Goal: Information Seeking & Learning: Learn about a topic

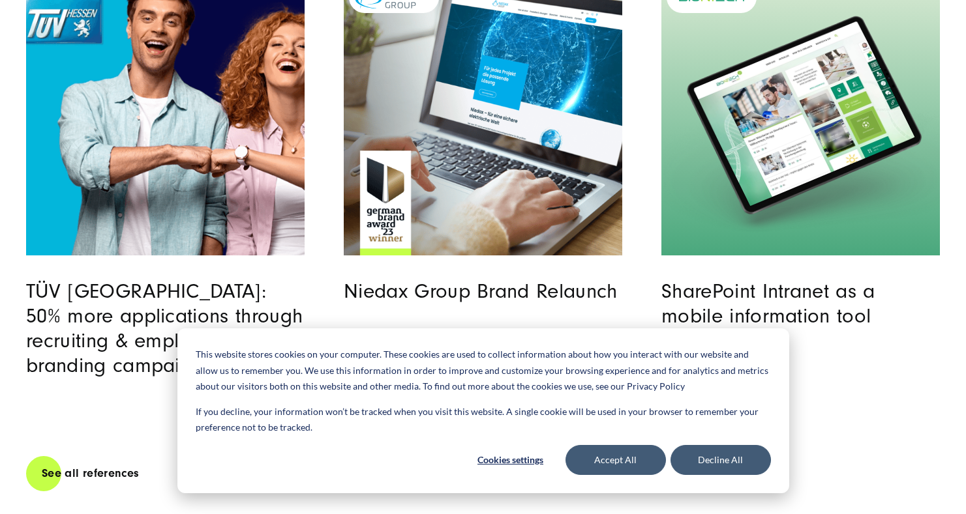
scroll to position [2969, 0]
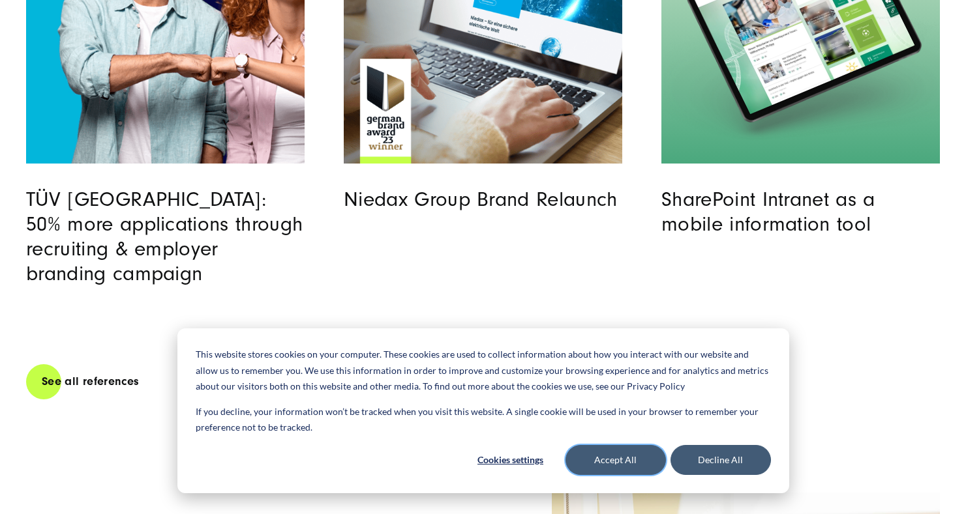
click at [621, 456] on button "Accept All" at bounding box center [615, 460] width 100 height 30
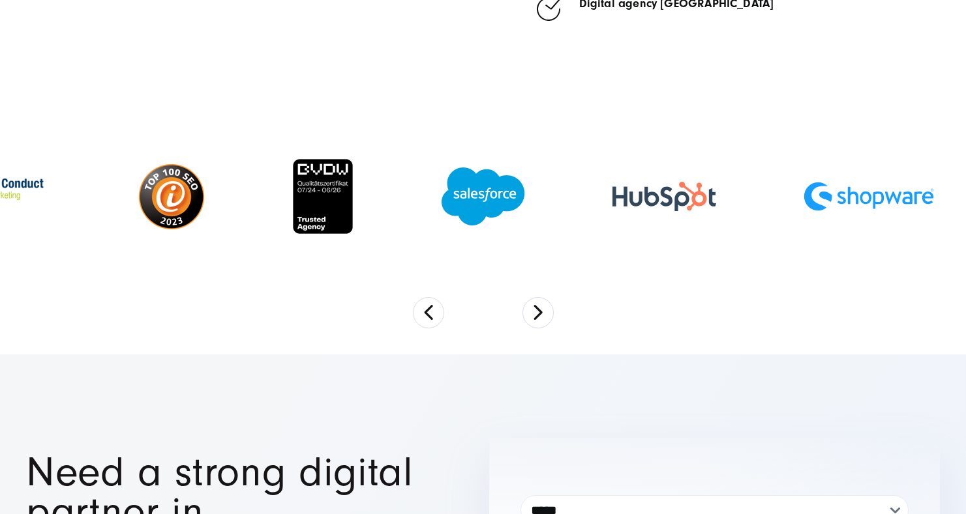
scroll to position [4517, 0]
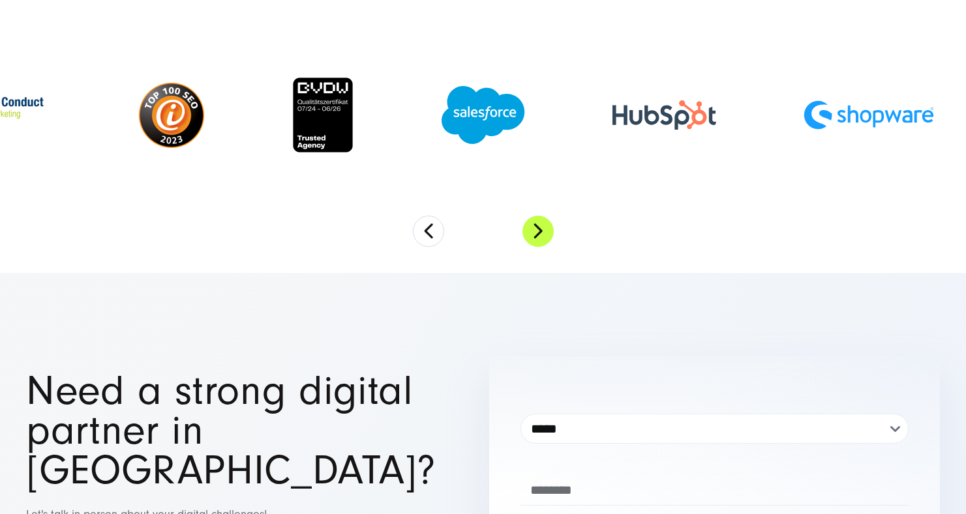
click at [531, 218] on button "Next" at bounding box center [537, 231] width 31 height 31
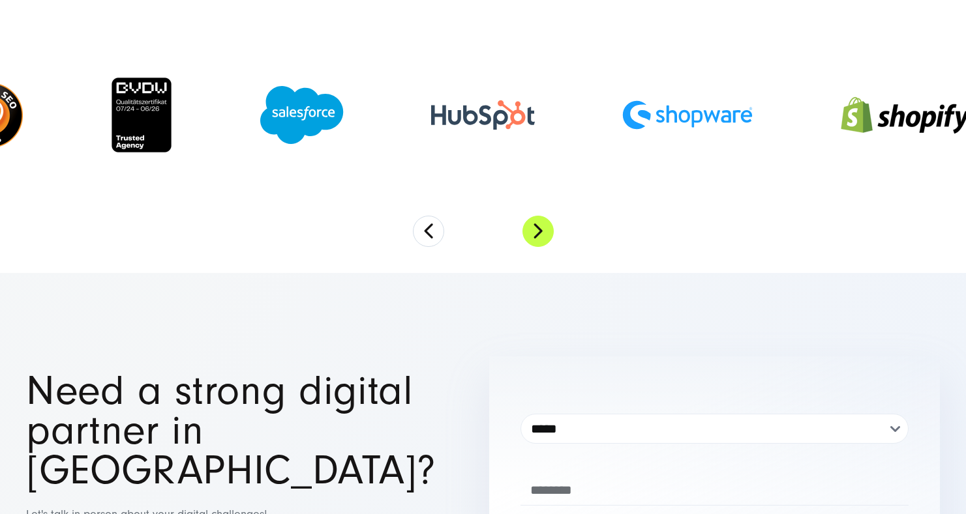
click at [531, 222] on button "Next" at bounding box center [537, 231] width 31 height 31
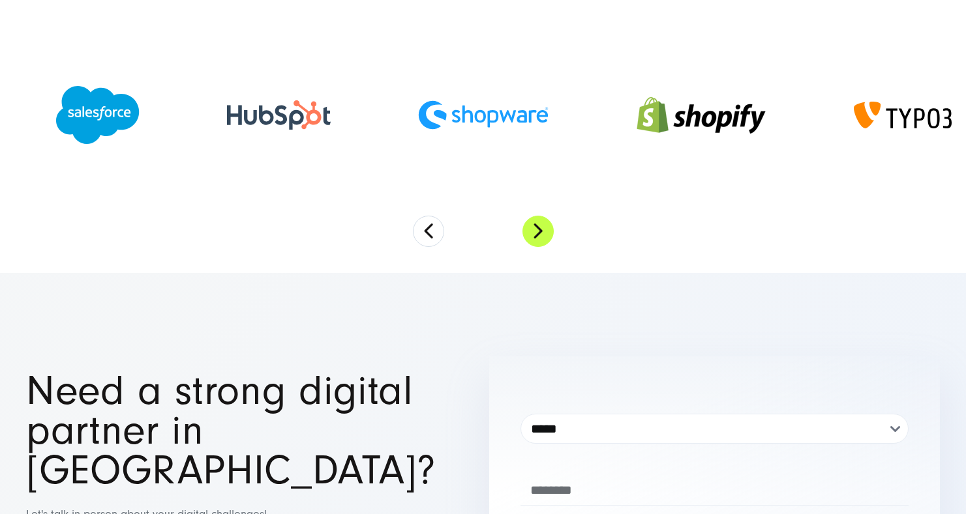
click at [531, 222] on button "Next" at bounding box center [537, 231] width 31 height 31
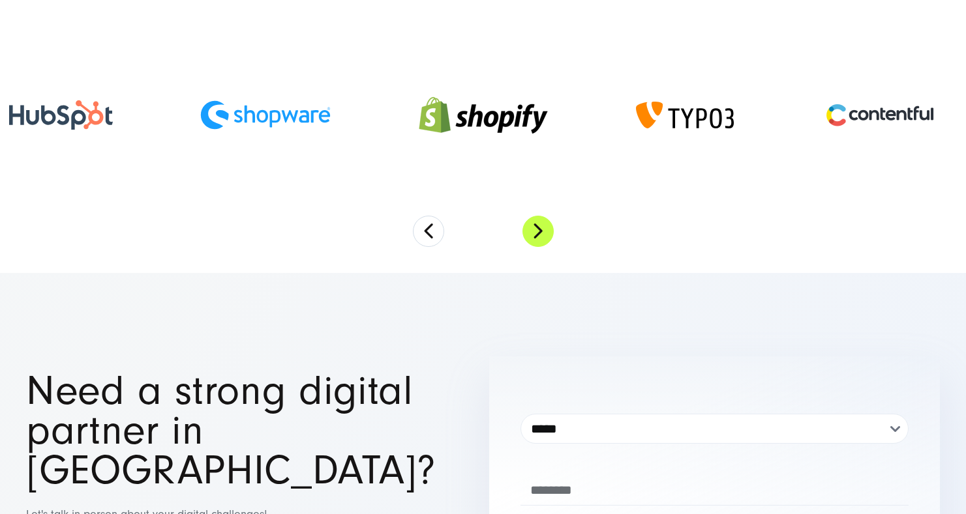
click at [531, 222] on button "Next" at bounding box center [537, 231] width 31 height 31
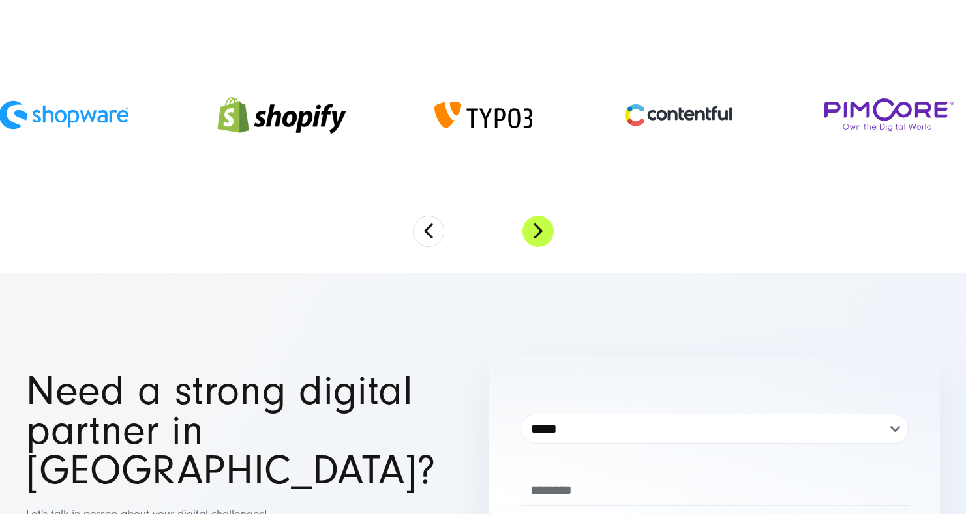
click at [531, 222] on button "Next" at bounding box center [537, 231] width 31 height 31
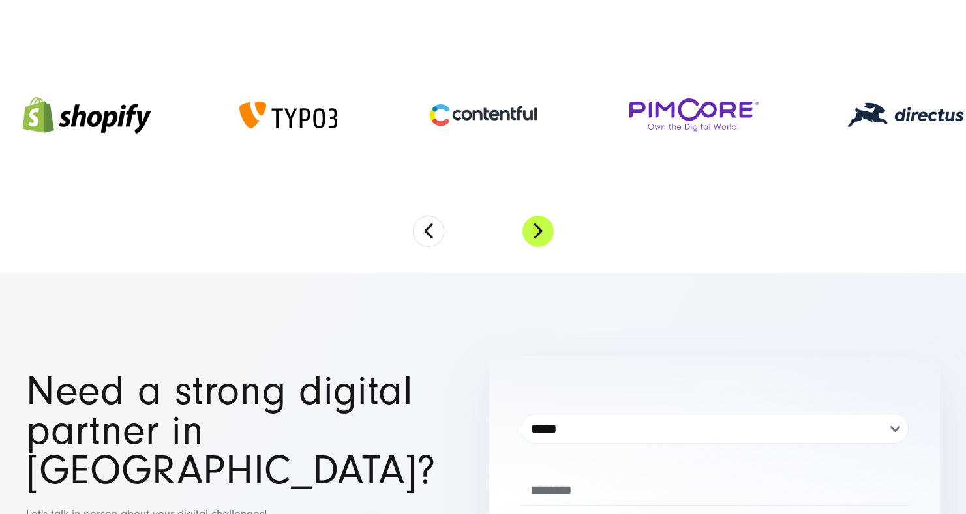
click at [531, 222] on button "Next" at bounding box center [537, 231] width 31 height 31
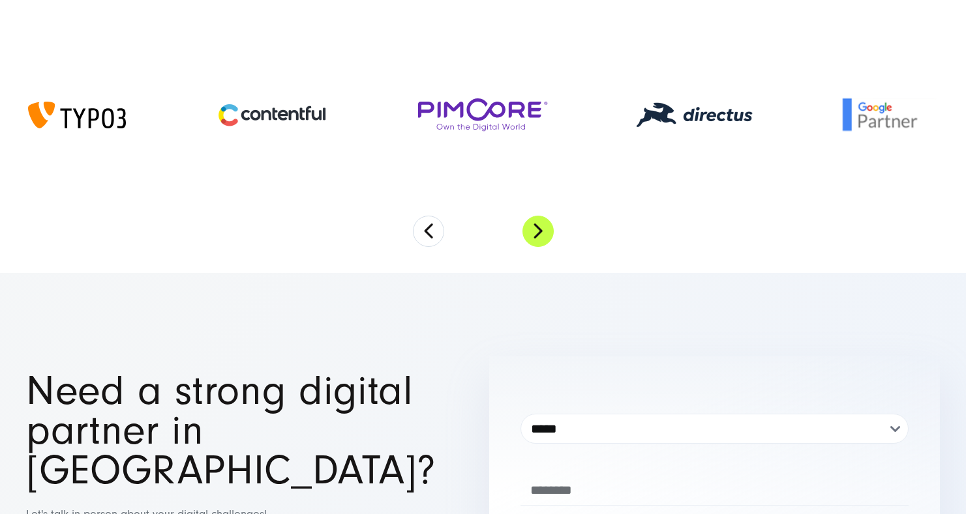
click at [531, 222] on button "Next" at bounding box center [537, 231] width 31 height 31
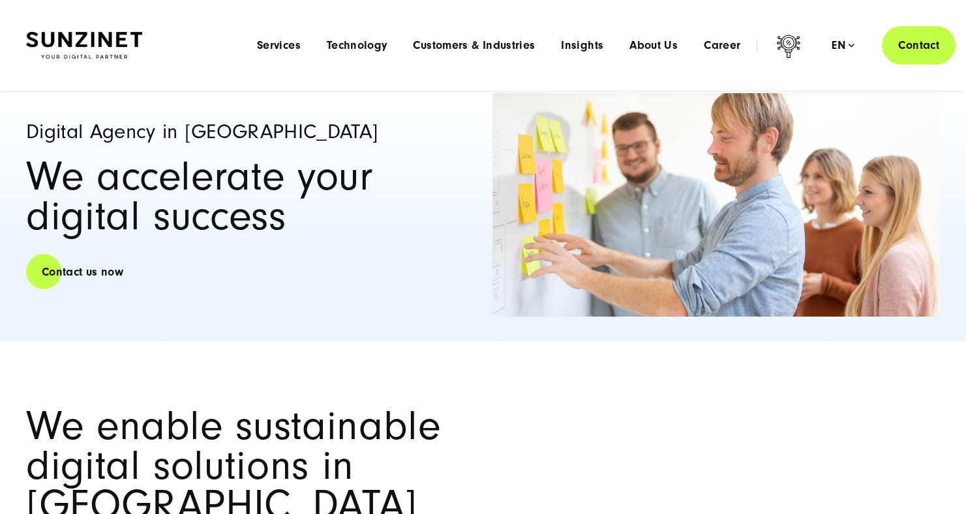
scroll to position [0, 0]
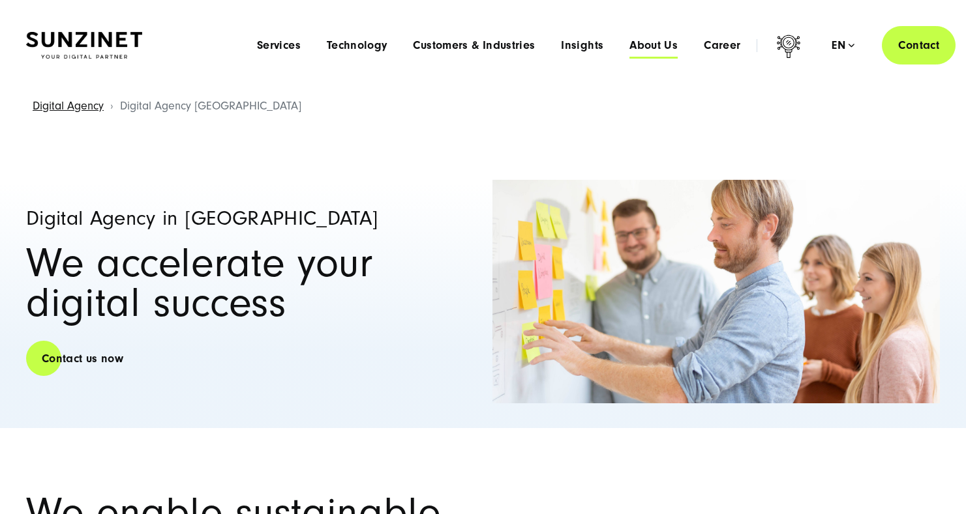
drag, startPoint x: 677, startPoint y: 44, endPoint x: 639, endPoint y: 46, distance: 37.9
click at [292, 48] on span "Services" at bounding box center [279, 45] width 44 height 13
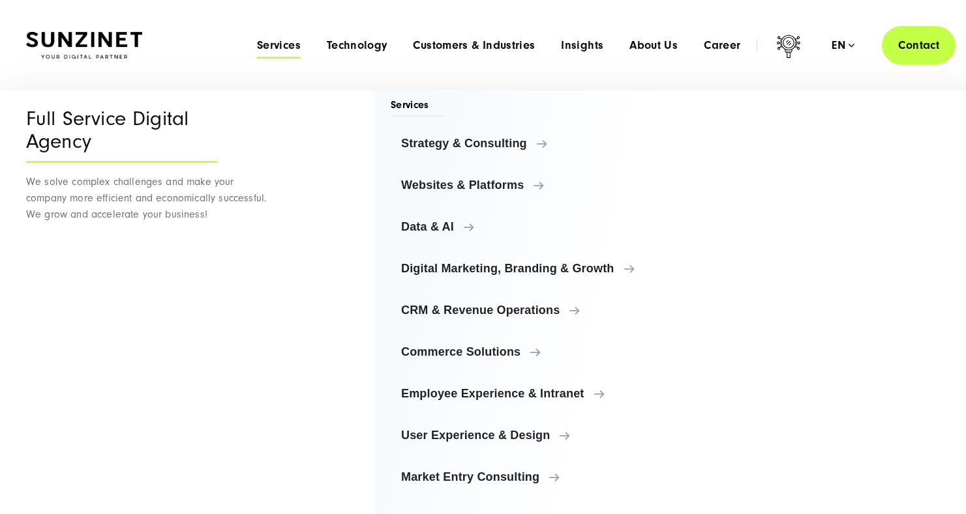
scroll to position [163, 0]
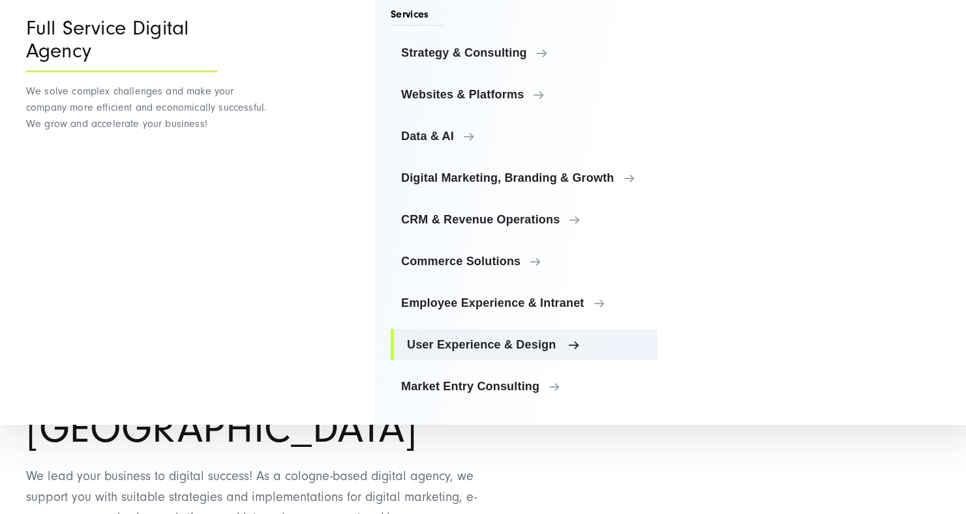
click at [505, 341] on span "User Experience & Design" at bounding box center [527, 344] width 240 height 13
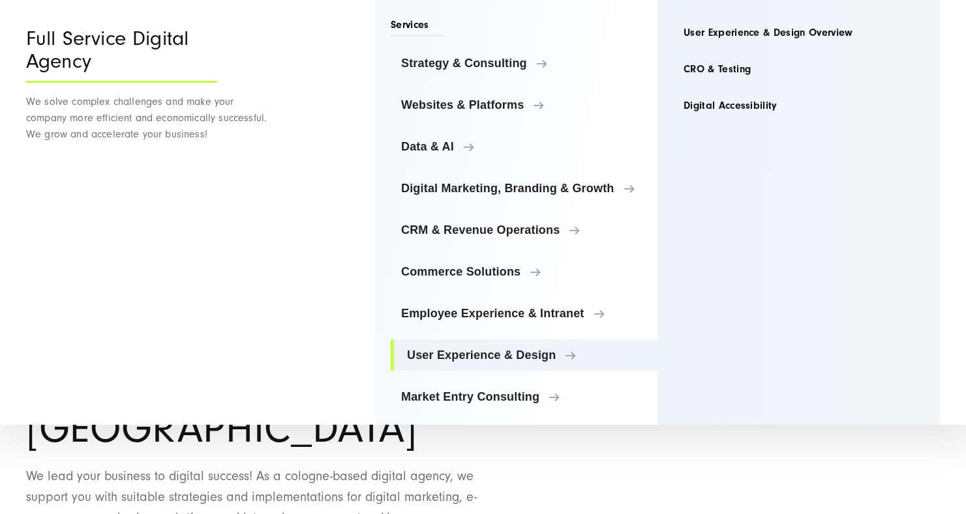
scroll to position [0, 0]
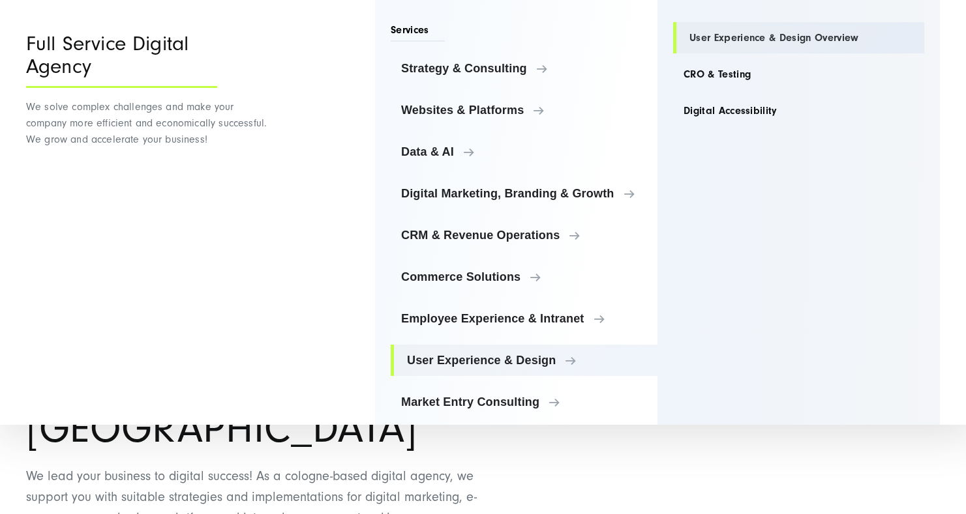
click at [764, 31] on link "User Experience & Design Overview" at bounding box center [798, 37] width 251 height 31
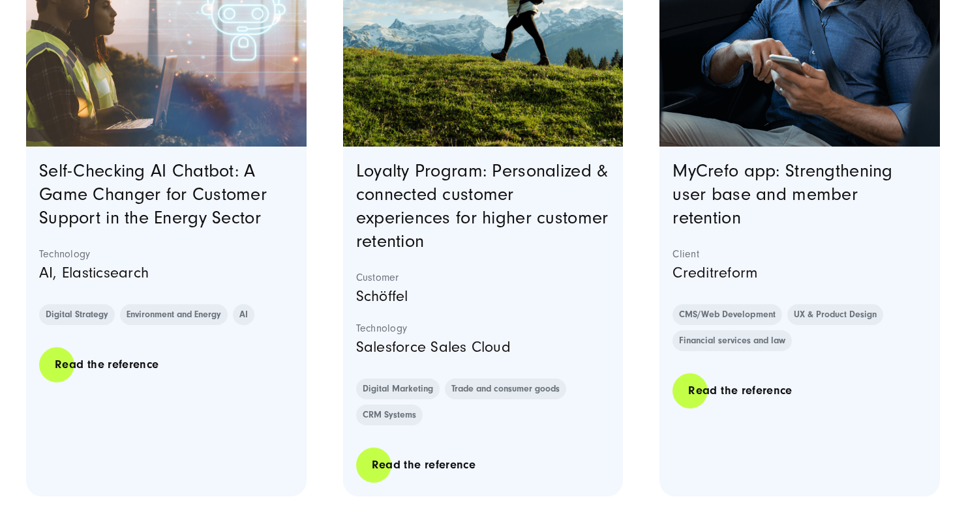
scroll to position [1956, 0]
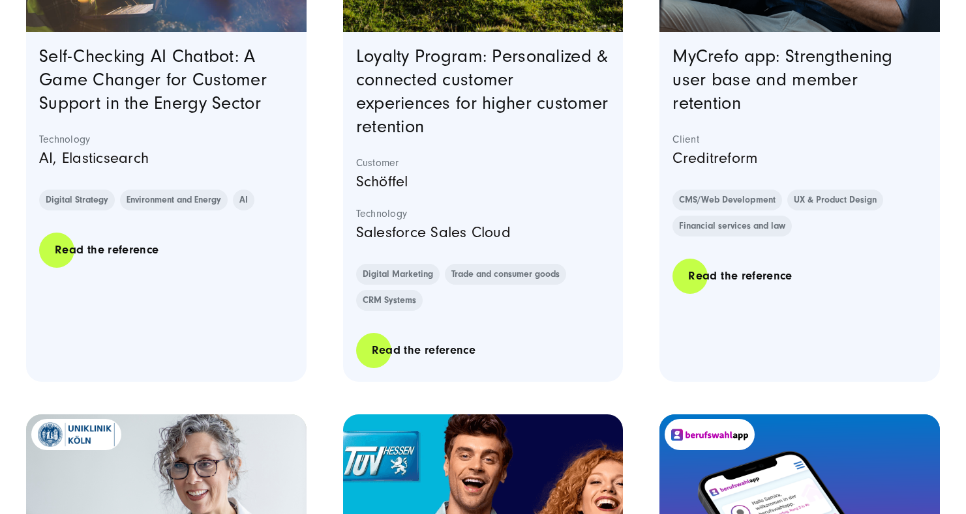
click at [382, 67] on h3 "Loyalty Program: Personalized & connected customer experiences for higher custo…" at bounding box center [483, 92] width 254 height 94
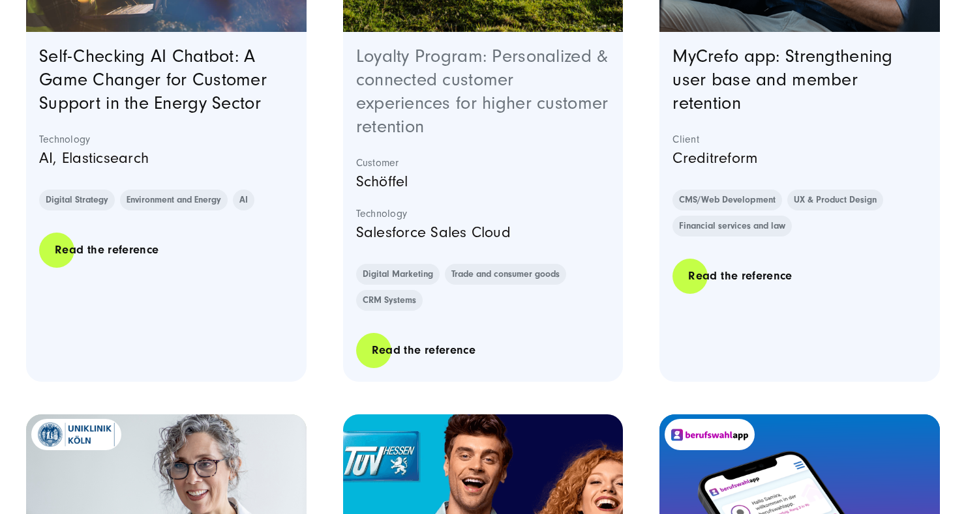
click at [409, 64] on link "Loyalty Program: Personalized & connected customer experiences for higher custo…" at bounding box center [482, 91] width 252 height 91
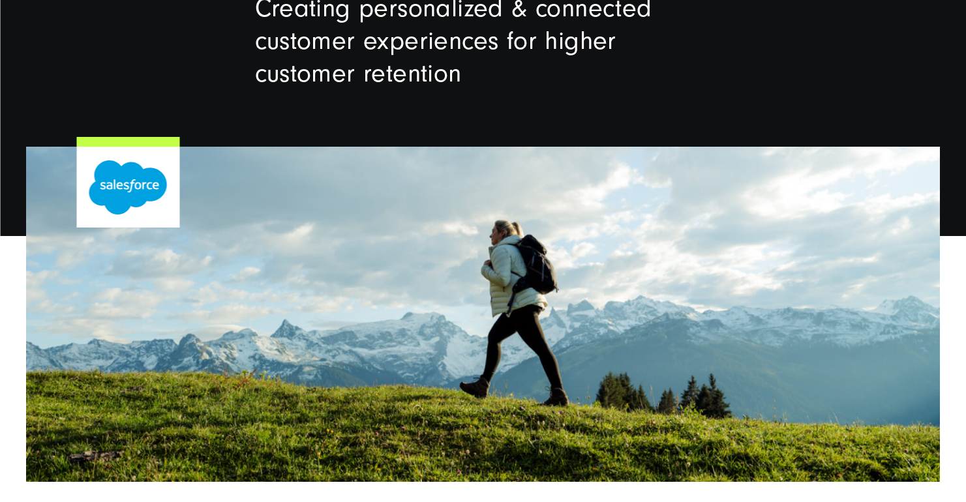
scroll to position [331, 0]
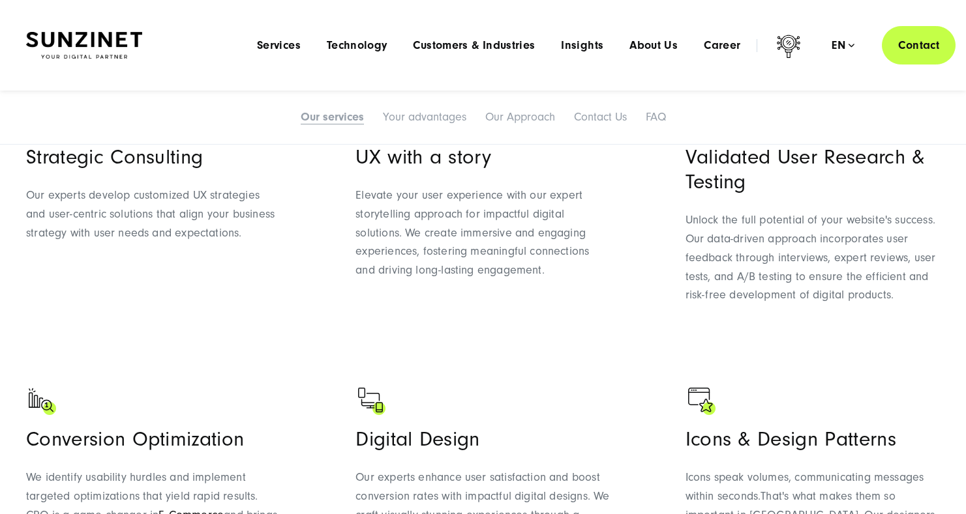
scroll to position [652, 0]
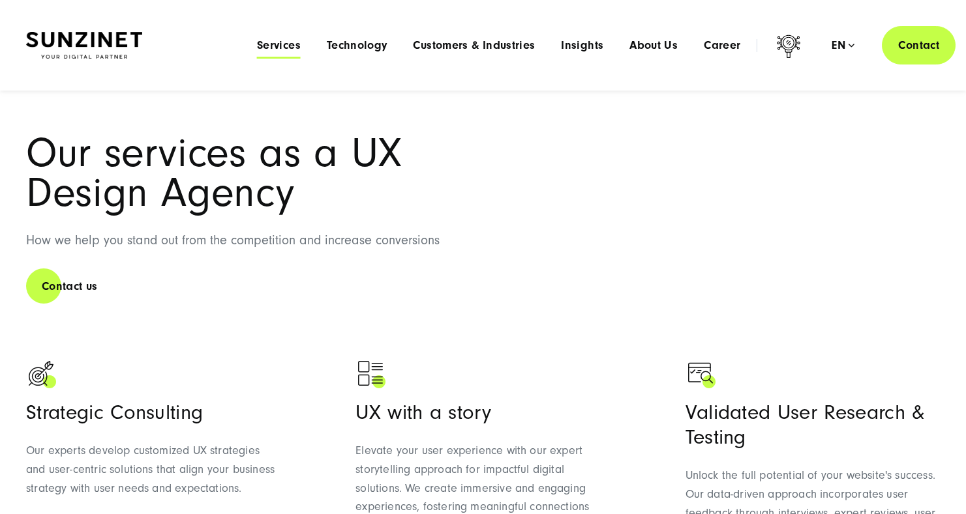
click at [285, 40] on span "Services" at bounding box center [279, 45] width 44 height 13
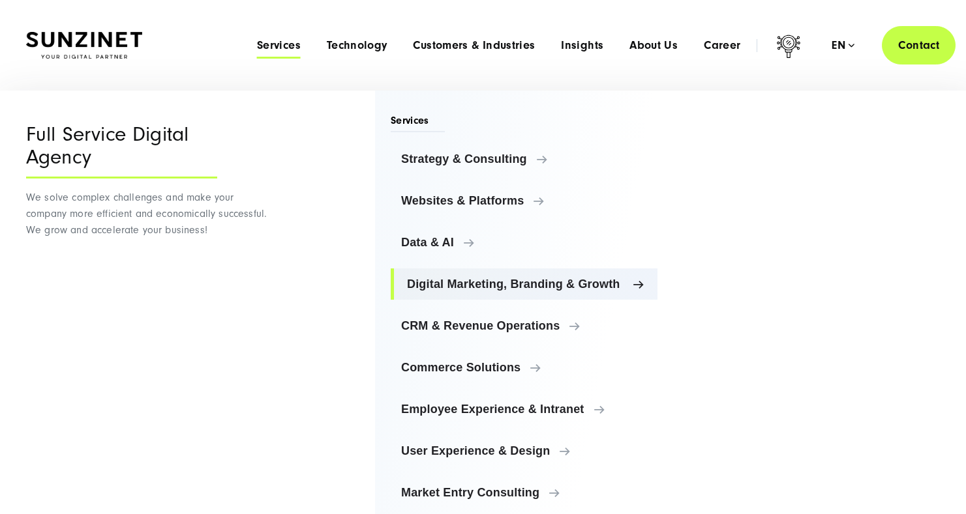
click at [506, 280] on span "Digital Marketing, Branding & Growth" at bounding box center [527, 284] width 240 height 13
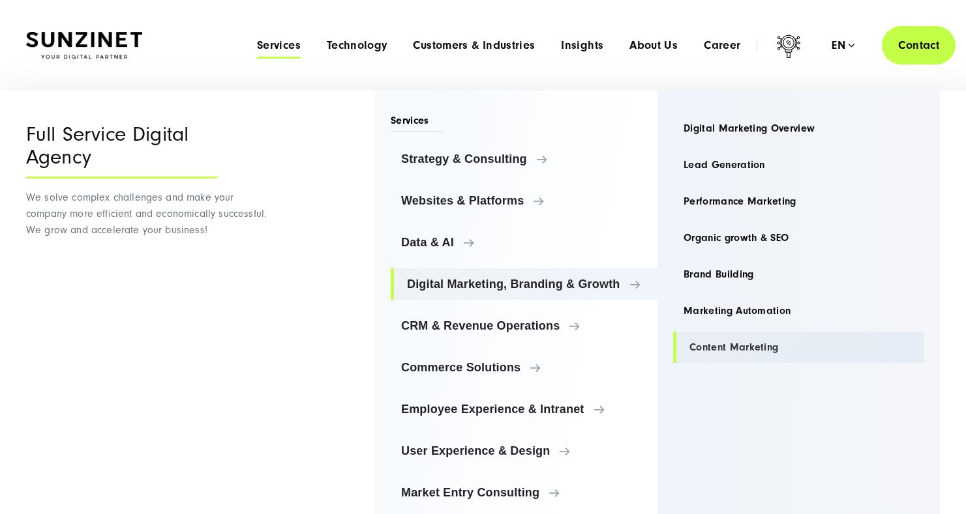
click at [751, 350] on link "Content Marketing" at bounding box center [798, 347] width 251 height 31
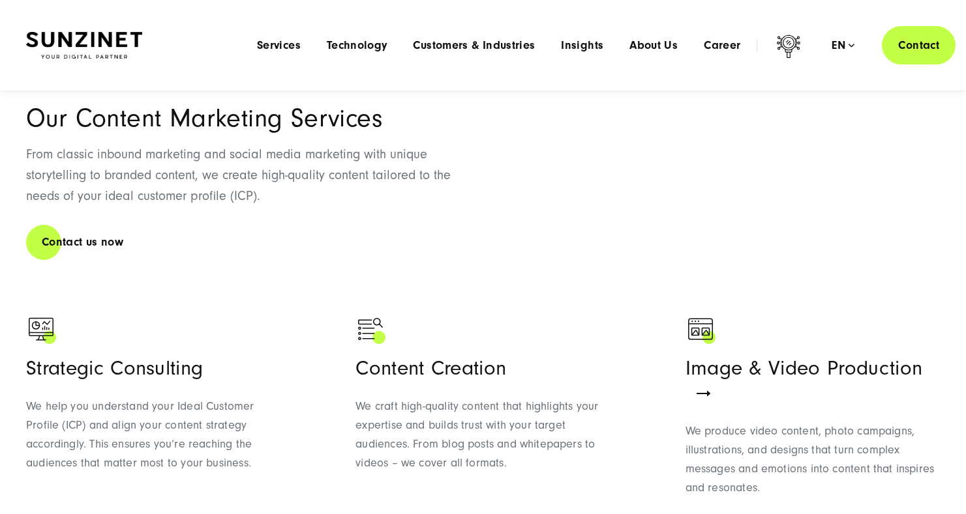
scroll to position [408, 0]
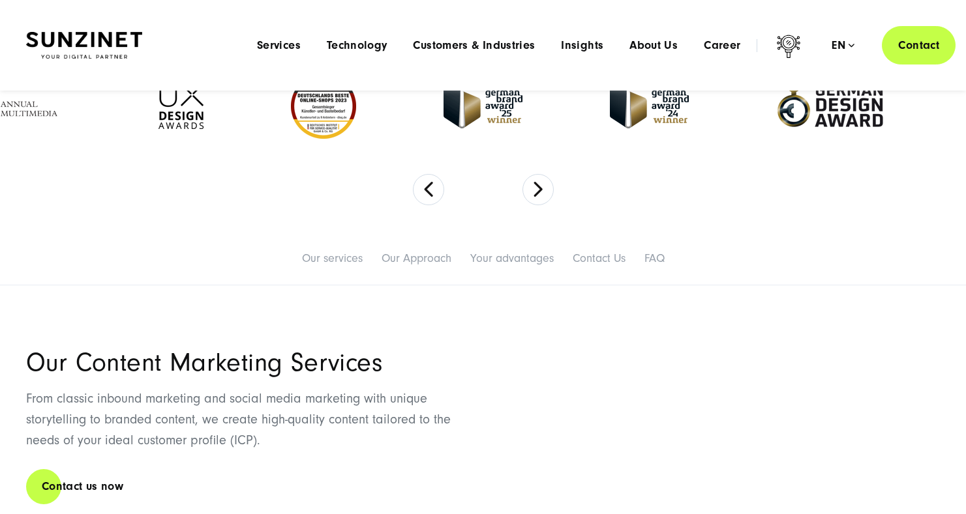
click at [595, 38] on div "Menu Services Menu Full Service Digital Agency We solve complex challenges and …" at bounding box center [599, 45] width 711 height 38
click at [595, 46] on span "Insights" at bounding box center [582, 45] width 42 height 13
click at [638, 46] on span "About Us" at bounding box center [653, 45] width 48 height 13
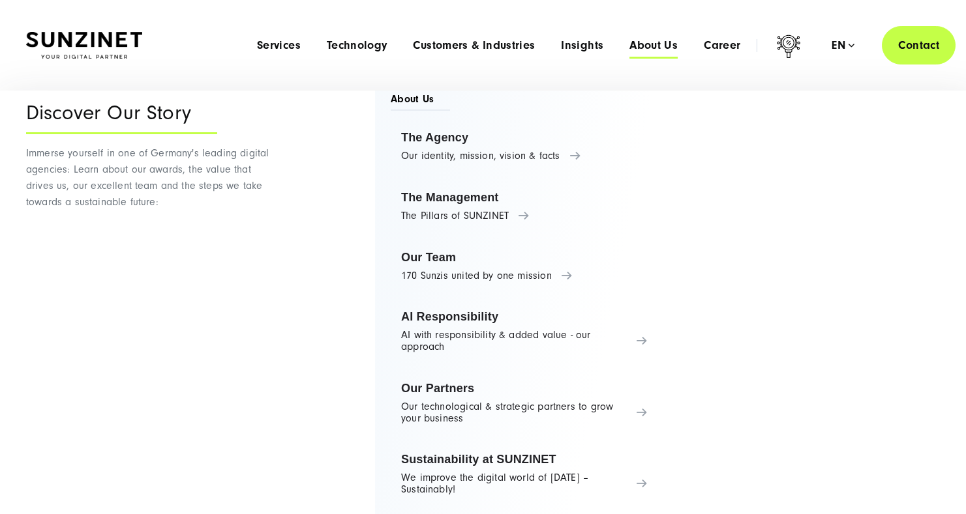
scroll to position [34, 0]
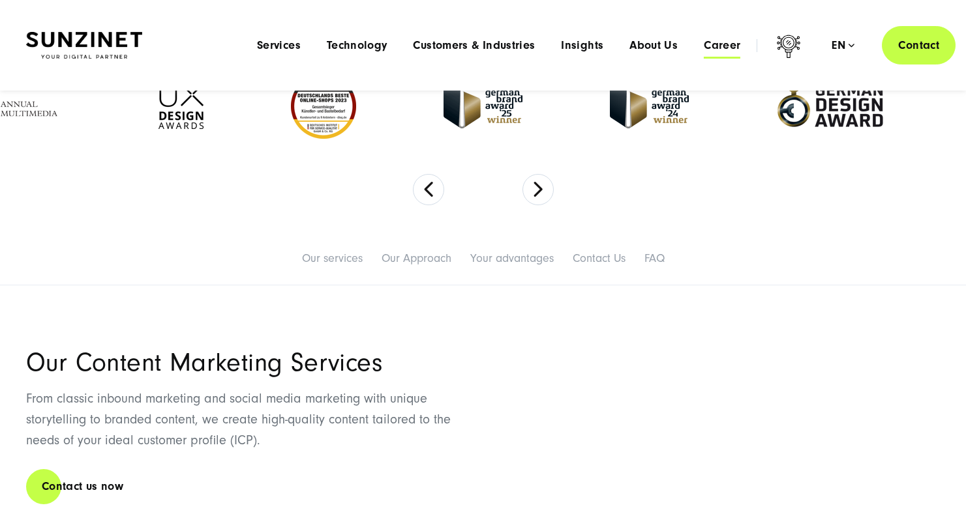
click at [717, 47] on span "Career" at bounding box center [722, 45] width 37 height 13
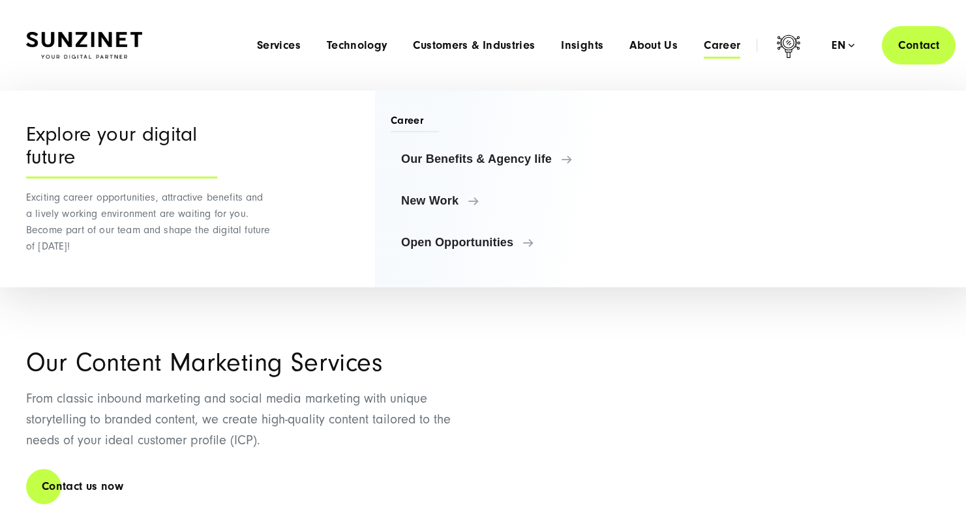
click at [147, 130] on div "Explore your digital future" at bounding box center [121, 150] width 191 height 55
click at [456, 153] on span "Our Benefits & Agency life" at bounding box center [527, 159] width 240 height 13
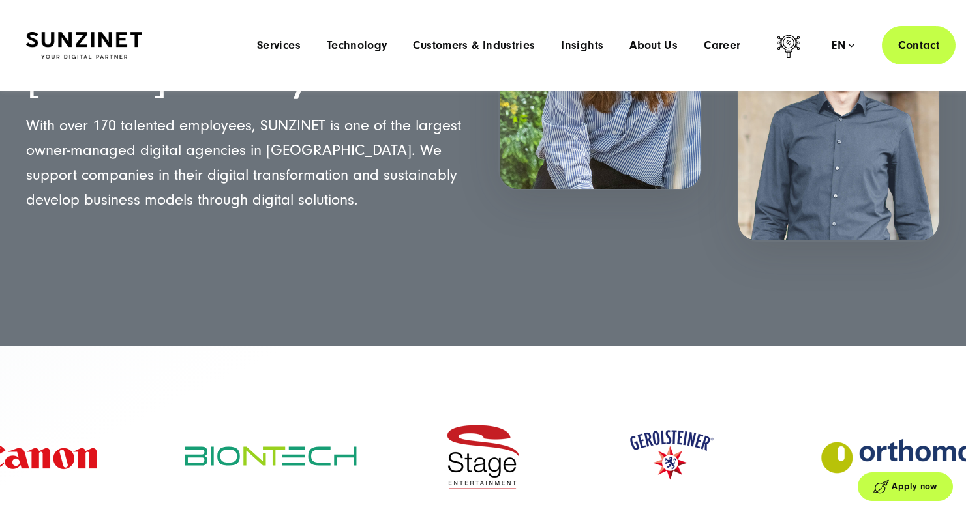
scroll to position [91, 0]
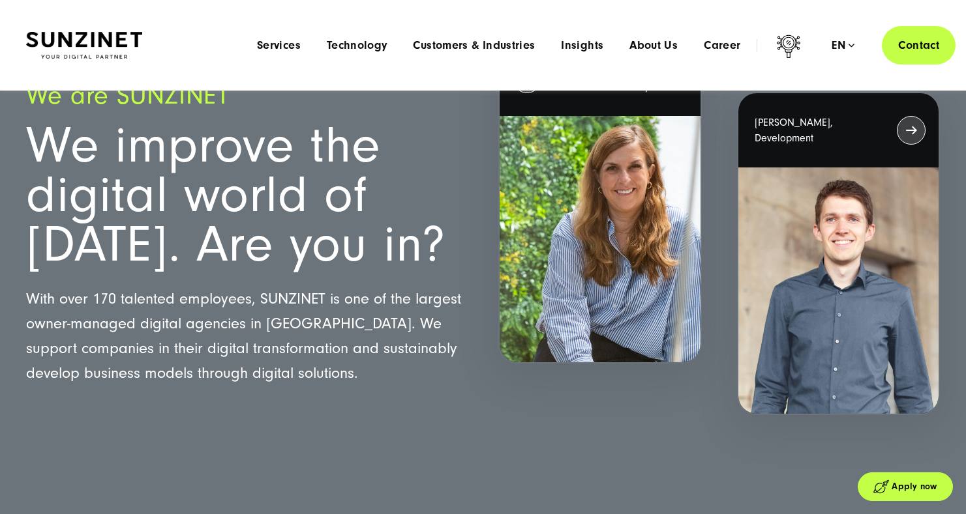
drag, startPoint x: 977, startPoint y: 318, endPoint x: 977, endPoint y: 43, distance: 274.5
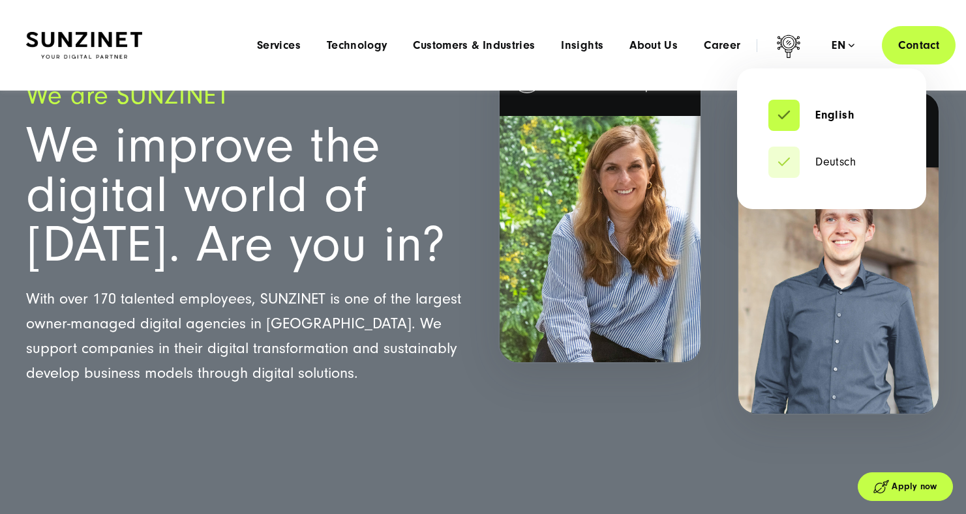
click at [844, 46] on div "en" at bounding box center [842, 45] width 23 height 13
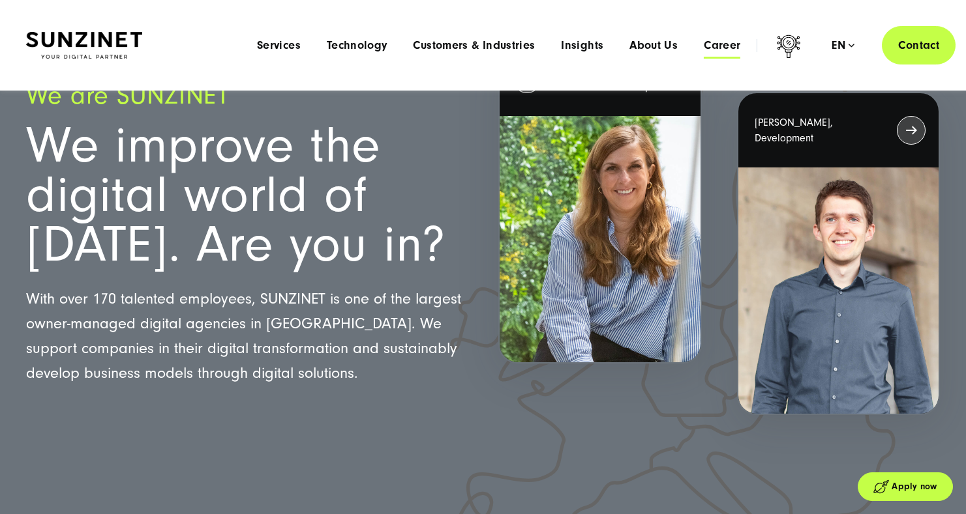
click at [710, 46] on span "Career" at bounding box center [722, 45] width 37 height 13
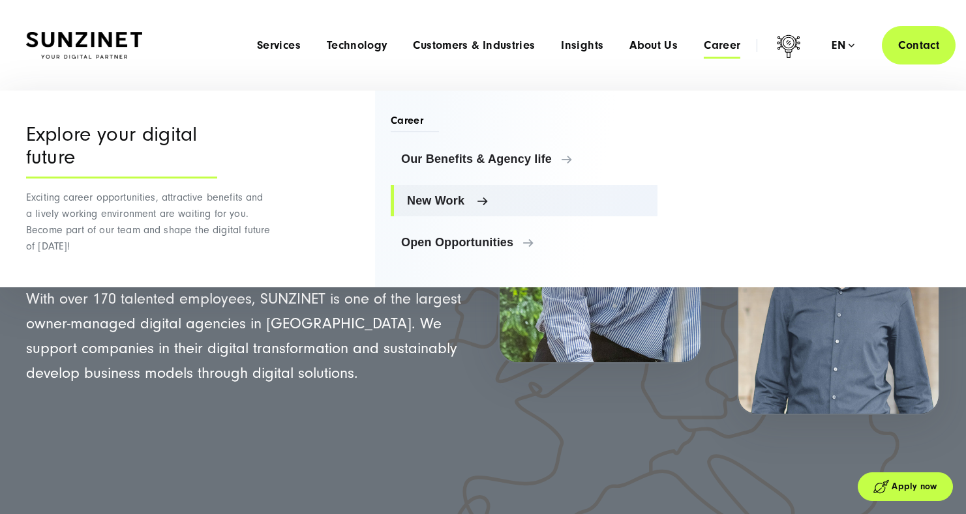
click at [444, 198] on span "New Work" at bounding box center [527, 200] width 240 height 13
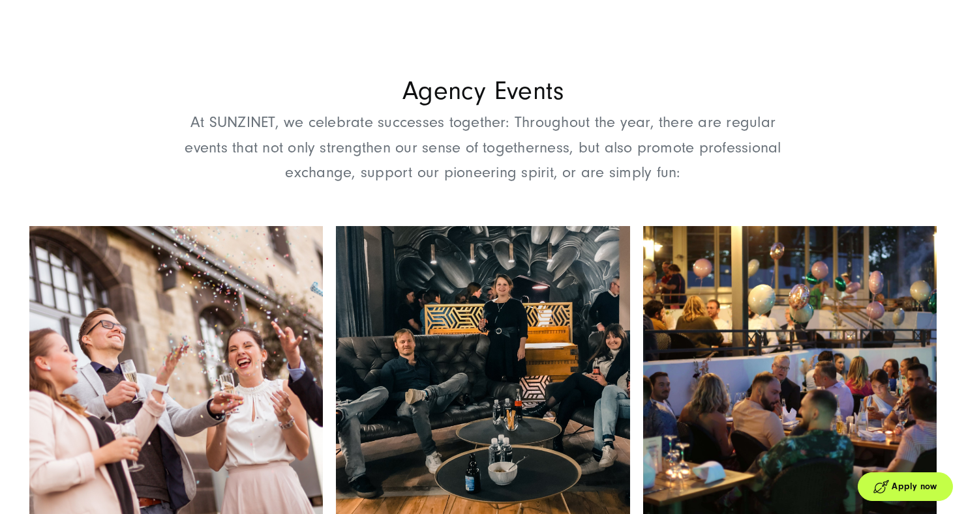
scroll to position [2527, 0]
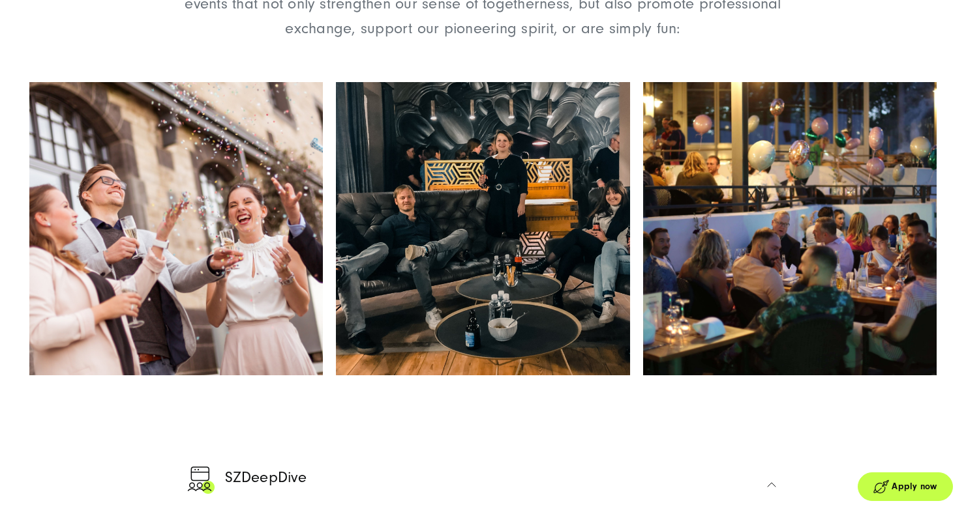
click at [498, 280] on img at bounding box center [482, 228] width 293 height 293
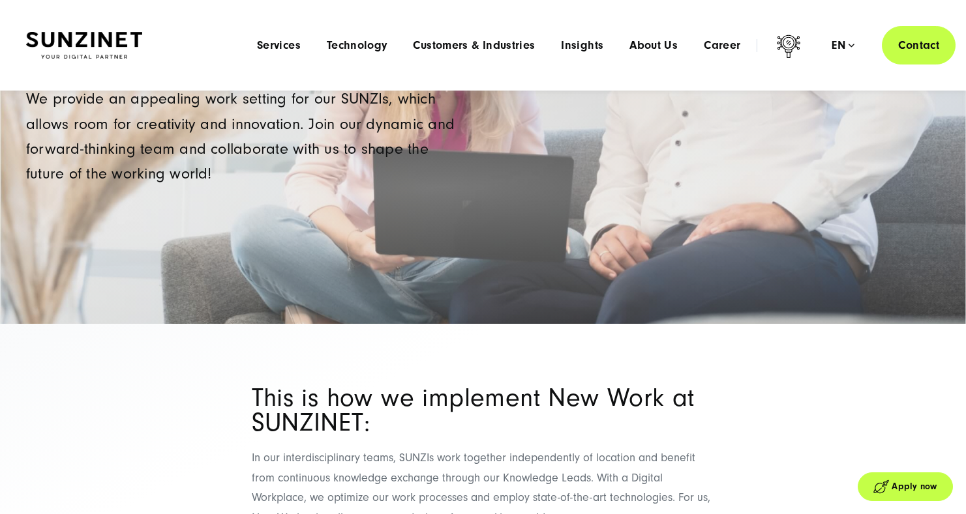
scroll to position [102, 0]
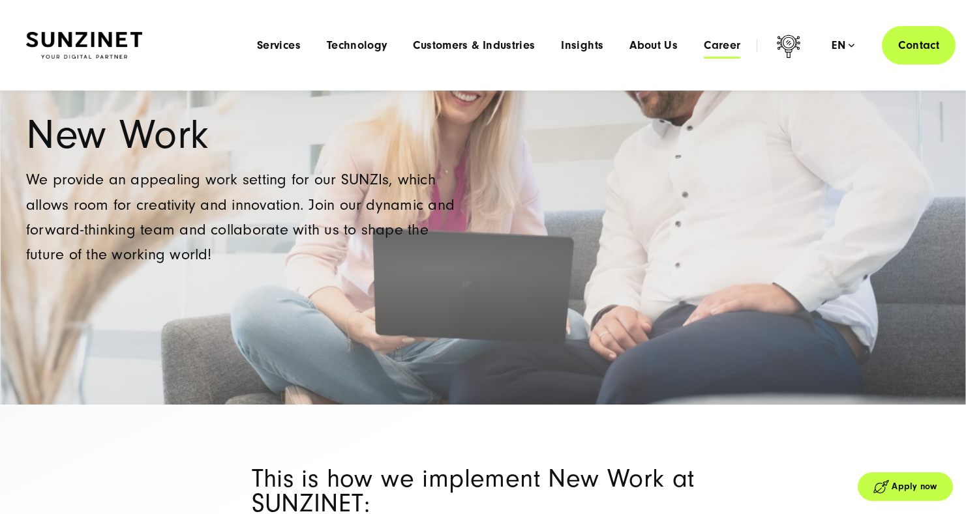
click at [726, 48] on span "Career" at bounding box center [722, 45] width 37 height 13
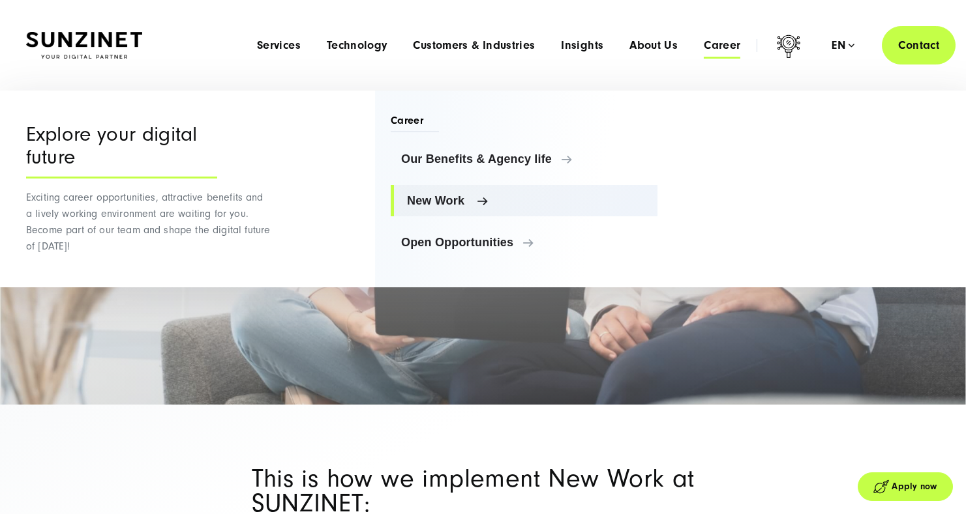
click at [450, 203] on span "New Work" at bounding box center [527, 200] width 240 height 13
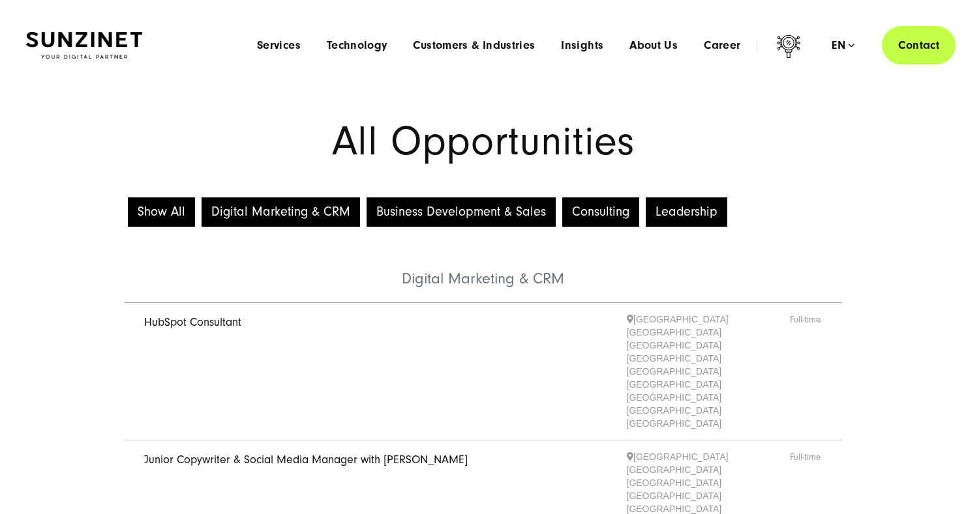
click at [173, 218] on button "Show All" at bounding box center [161, 212] width 67 height 29
click at [723, 48] on span "Career" at bounding box center [722, 45] width 37 height 13
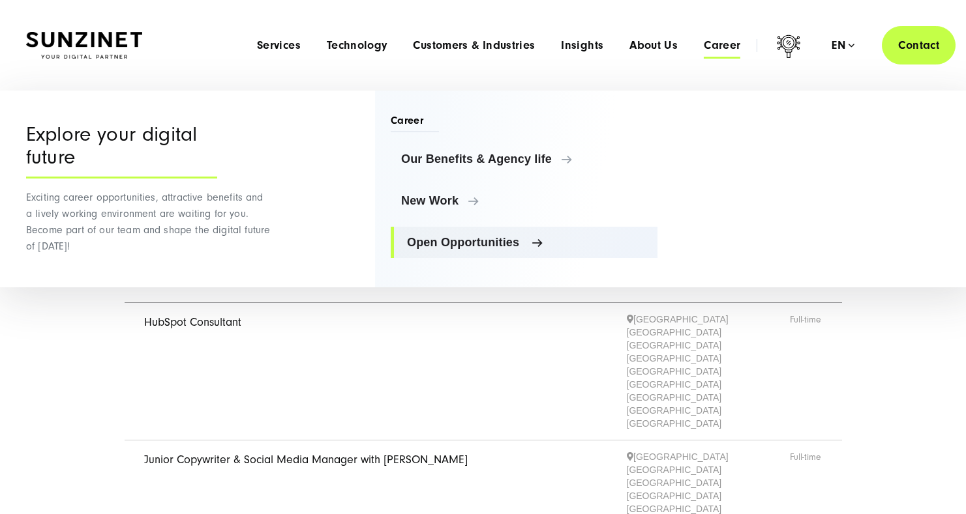
click at [467, 243] on span "Open Opportunities" at bounding box center [527, 242] width 240 height 13
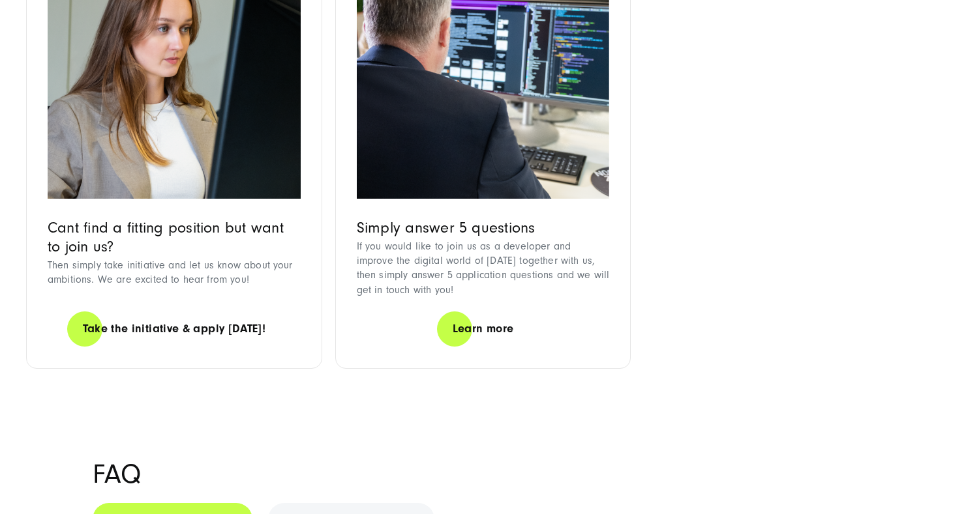
scroll to position [1386, 0]
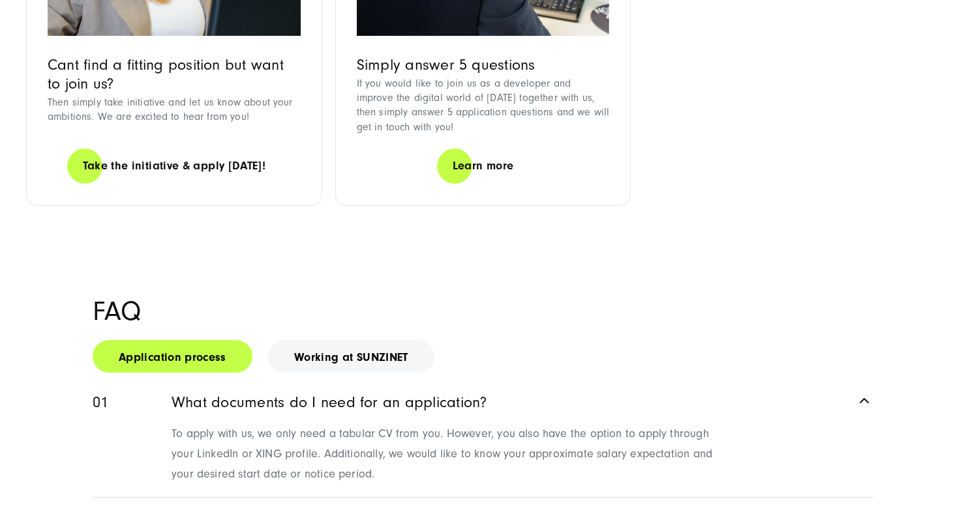
click at [218, 427] on span "To apply with us, we only need a tabular CV from you. However, you also have th…" at bounding box center [441, 453] width 541 height 53
click at [351, 427] on span "To apply with us, we only need a tabular CV from you. However, you also have th…" at bounding box center [441, 453] width 541 height 53
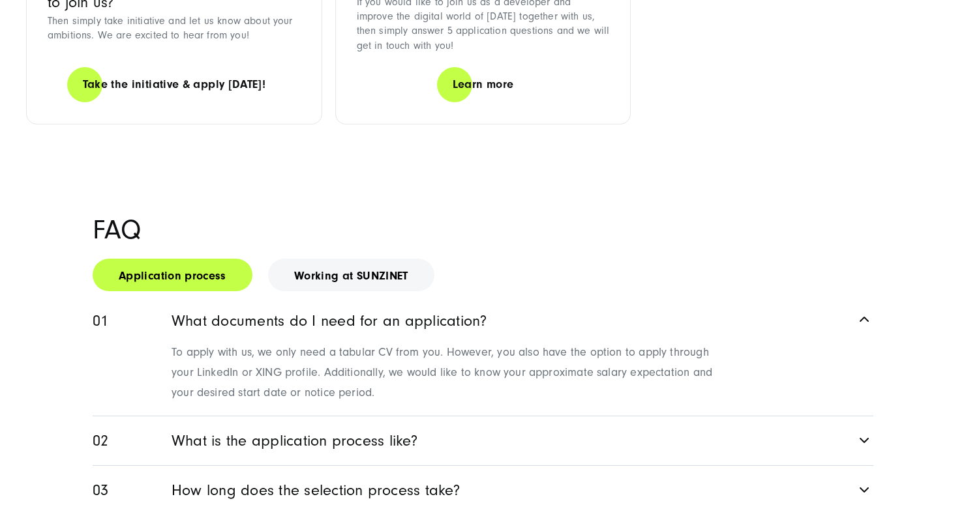
click at [187, 259] on link "Application process" at bounding box center [173, 275] width 160 height 33
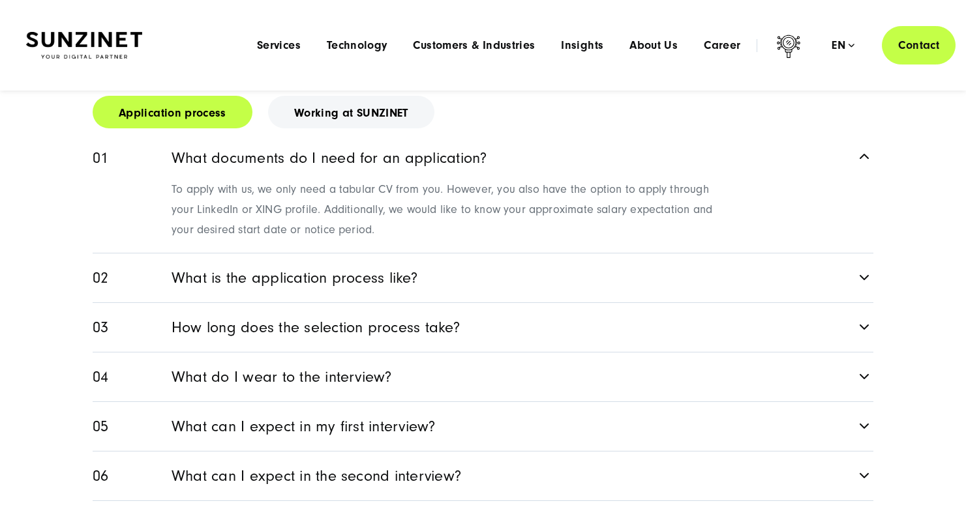
click at [316, 353] on link "What do I wear to the interview?" at bounding box center [483, 377] width 781 height 49
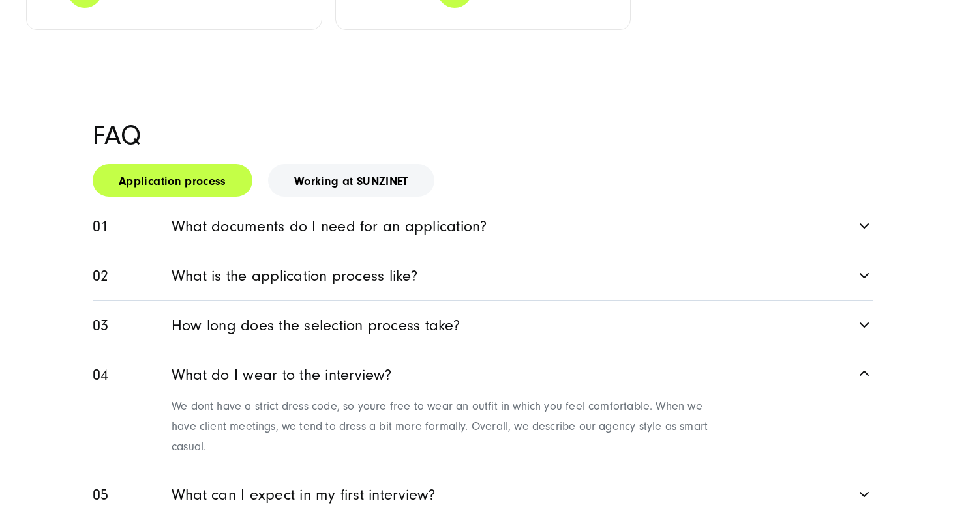
scroll to position [1560, 0]
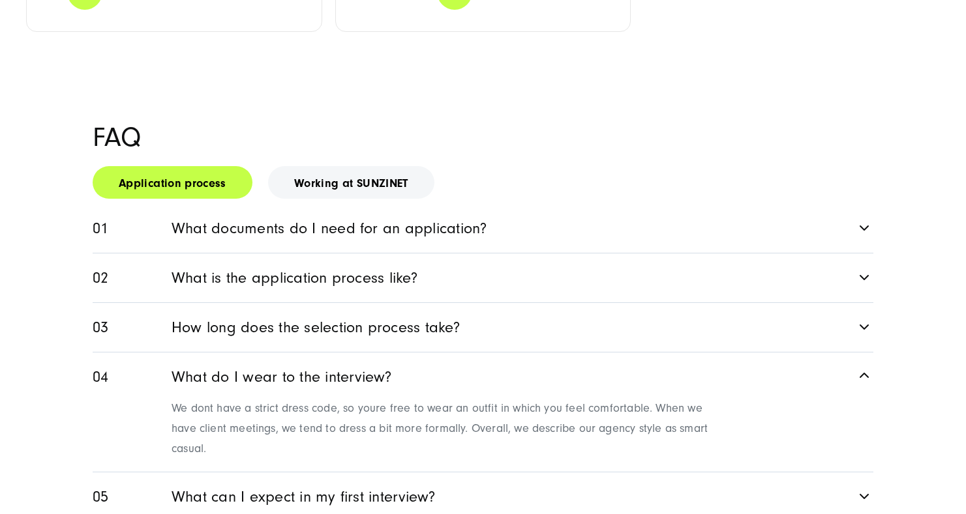
click at [305, 353] on link "What do I wear to the interview?" at bounding box center [483, 375] width 781 height 44
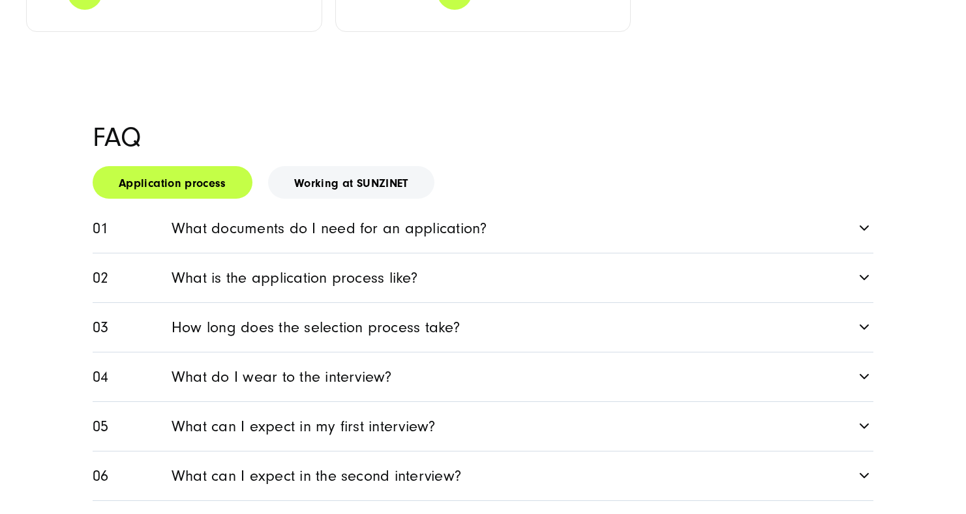
click at [317, 303] on link "How long does the selection process take?" at bounding box center [483, 327] width 781 height 49
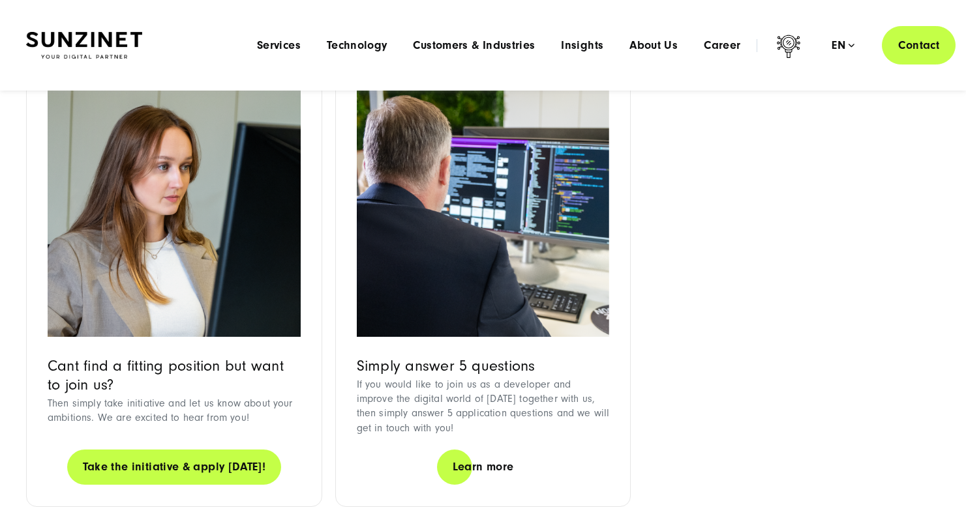
scroll to position [1071, 0]
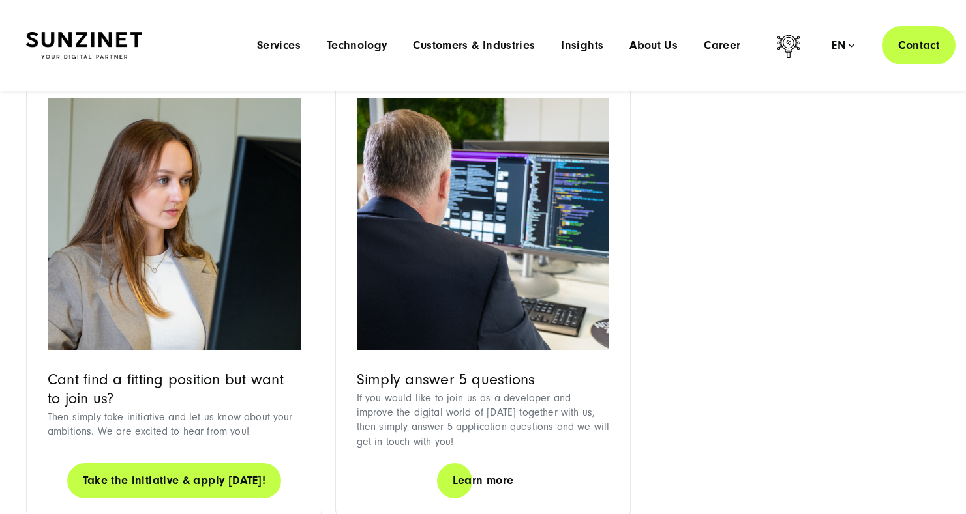
click at [228, 462] on link "Take the initiative & apply [DATE]!" at bounding box center [174, 480] width 215 height 37
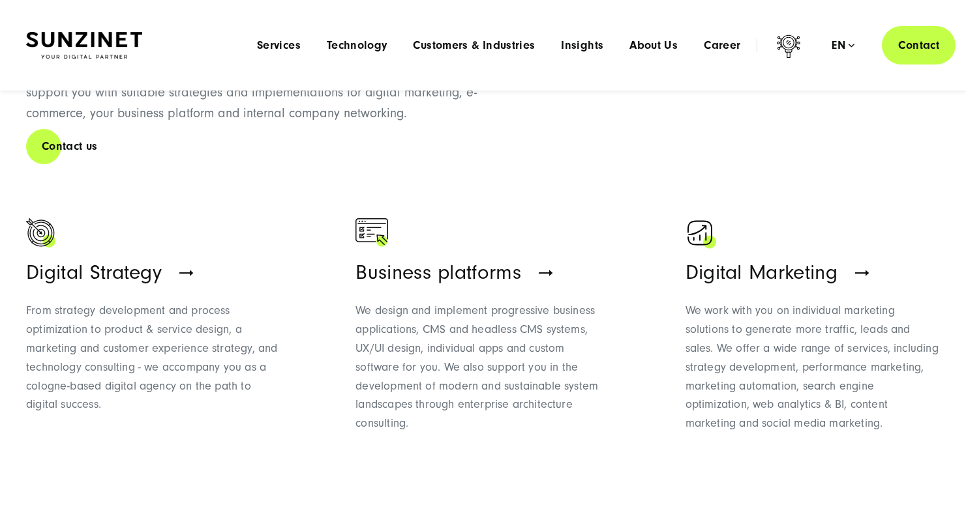
scroll to position [567, 0]
click at [733, 42] on span "Career" at bounding box center [722, 45] width 37 height 13
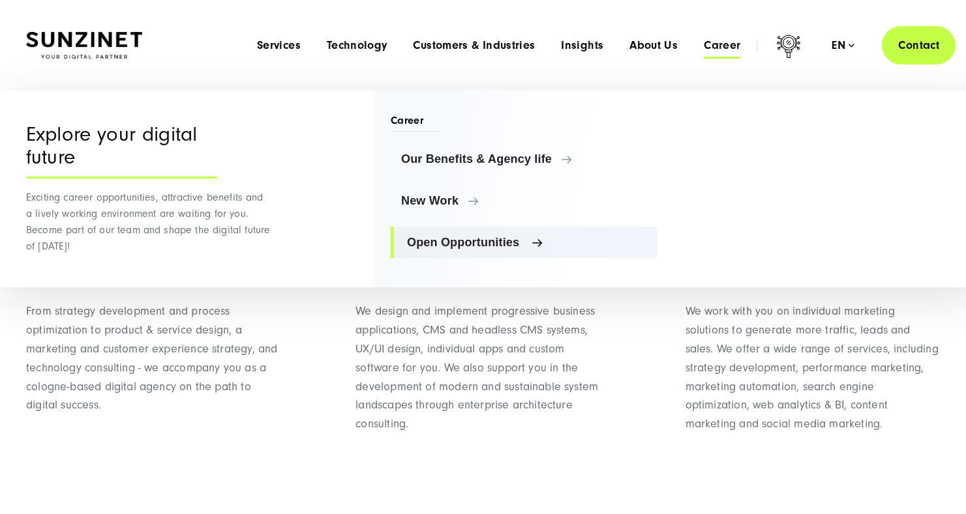
click at [463, 244] on span "Open Opportunities" at bounding box center [527, 242] width 240 height 13
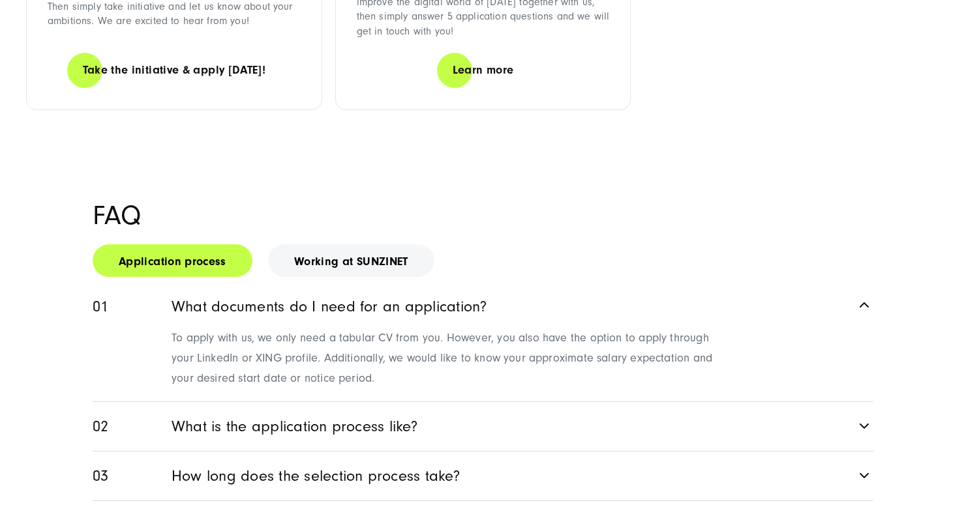
scroll to position [1549, 0]
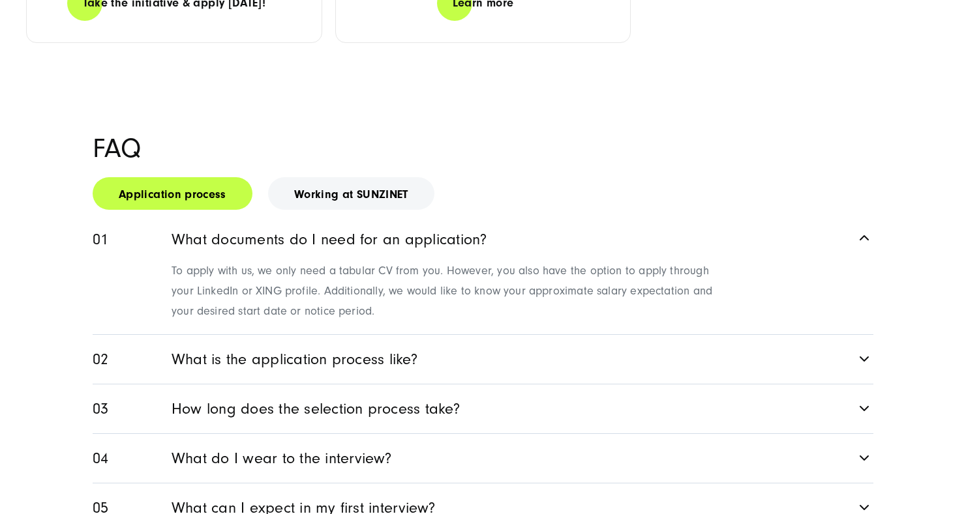
click at [414, 335] on link "What is the application process like?" at bounding box center [483, 359] width 781 height 49
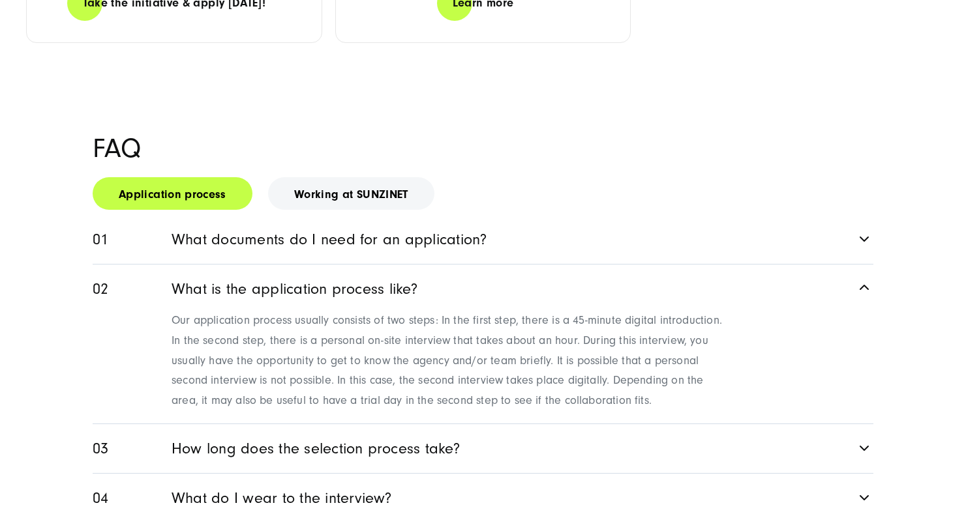
click at [351, 424] on link "How long does the selection process take?" at bounding box center [483, 448] width 781 height 49
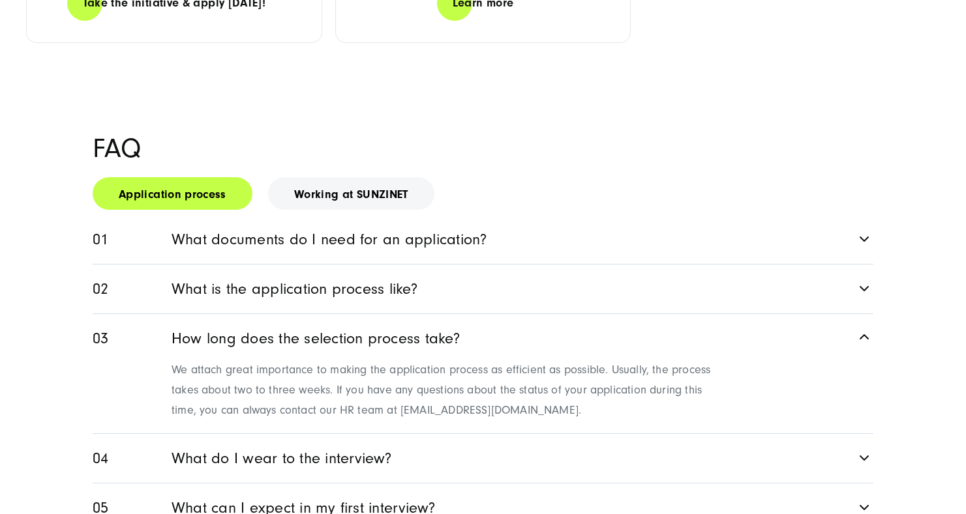
click at [451, 434] on link "What do I wear to the interview?" at bounding box center [483, 458] width 781 height 49
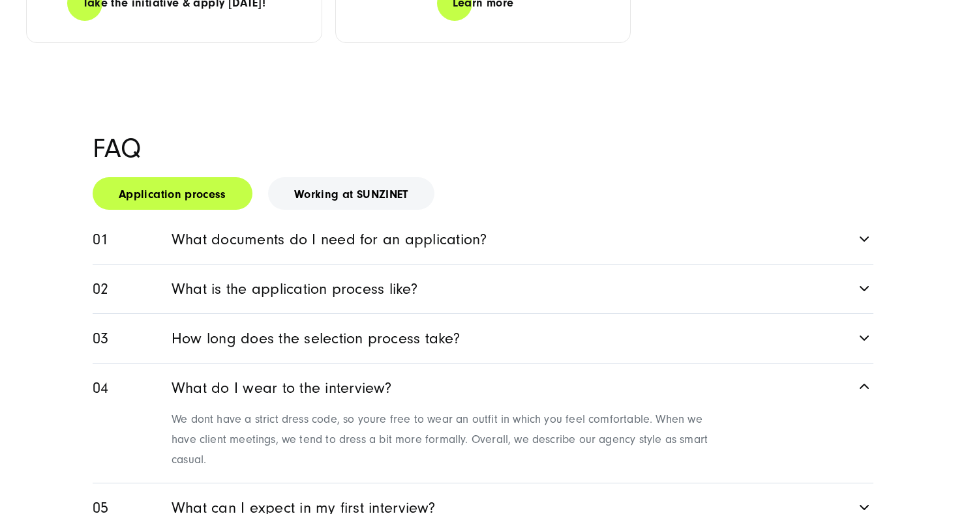
click at [464, 484] on link "What can I expect in my first interview?" at bounding box center [483, 508] width 781 height 49
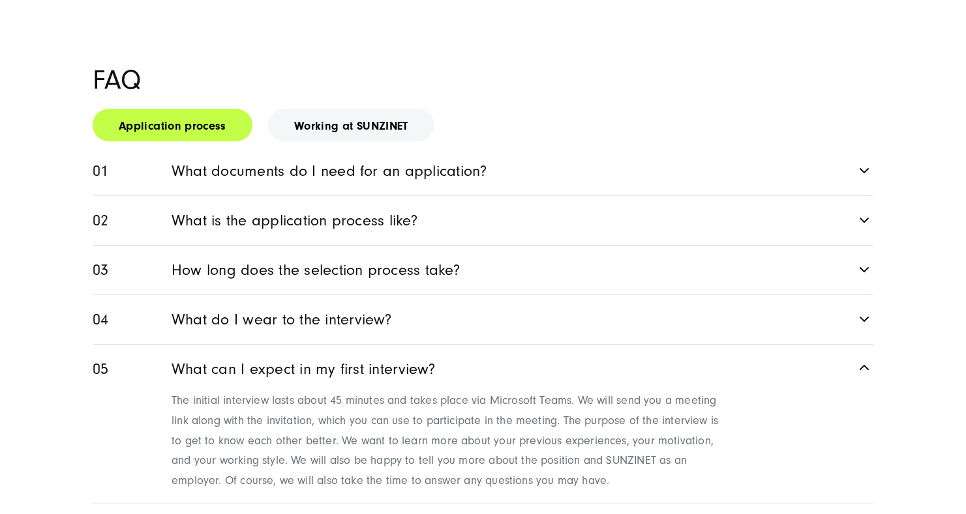
scroll to position [1630, 0]
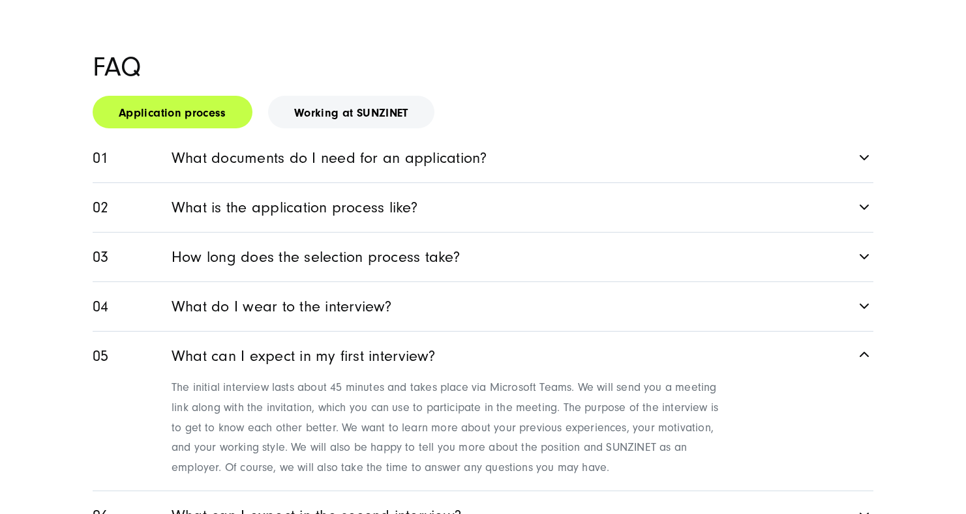
click at [403, 492] on link "What can I expect in the second interview?" at bounding box center [483, 516] width 781 height 49
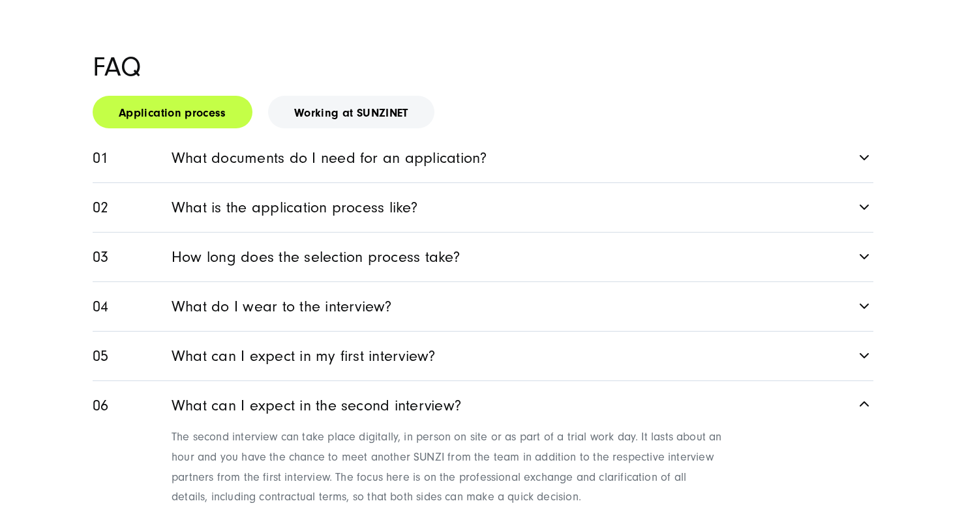
click at [435, 332] on link "What can I expect in my first interview?" at bounding box center [483, 356] width 781 height 49
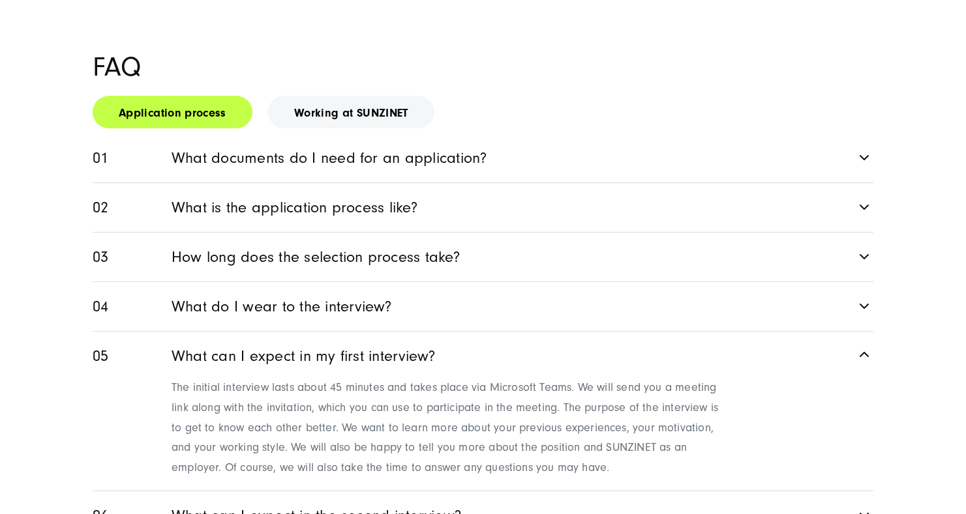
click at [518, 492] on link "What can I expect in the second interview?" at bounding box center [483, 516] width 781 height 49
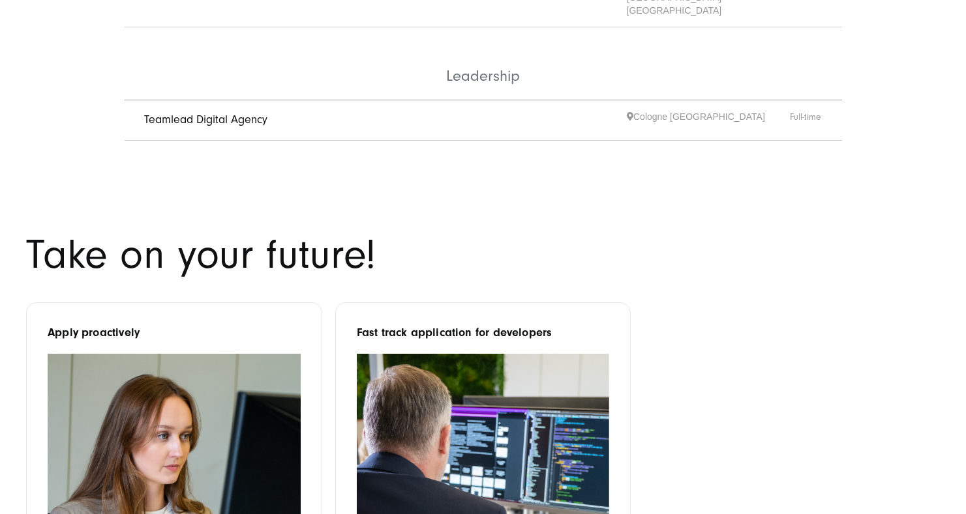
scroll to position [978, 0]
